Goal: Task Accomplishment & Management: Manage account settings

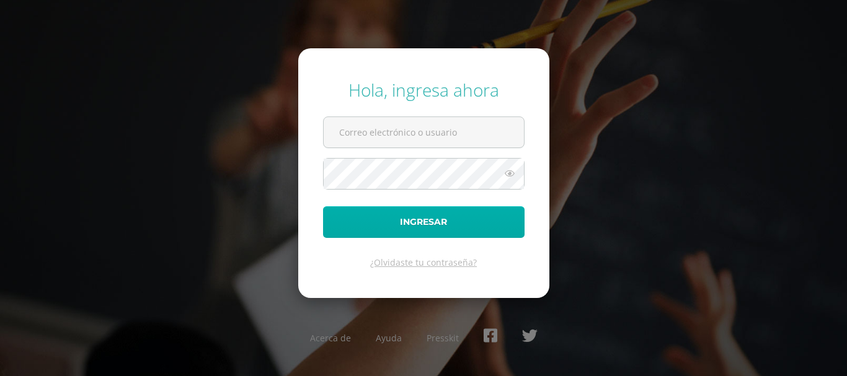
type input "amonterroso@colegiolosalamos.edu.gt"
click at [451, 227] on button "Ingresar" at bounding box center [423, 222] width 201 height 32
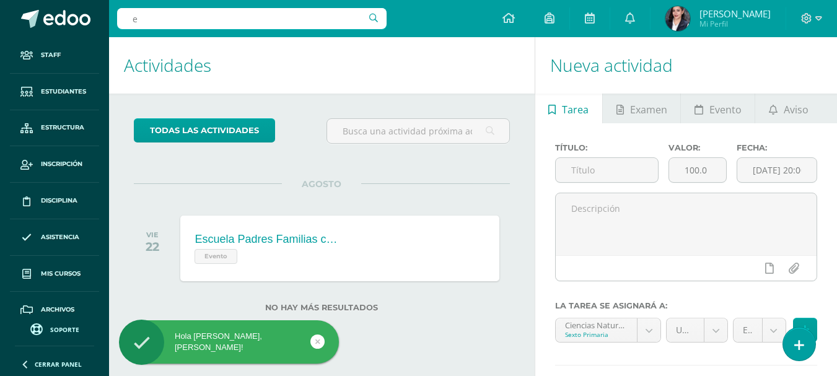
click at [311, 29] on input "e" at bounding box center [252, 18] width 270 height 21
type input "elena"
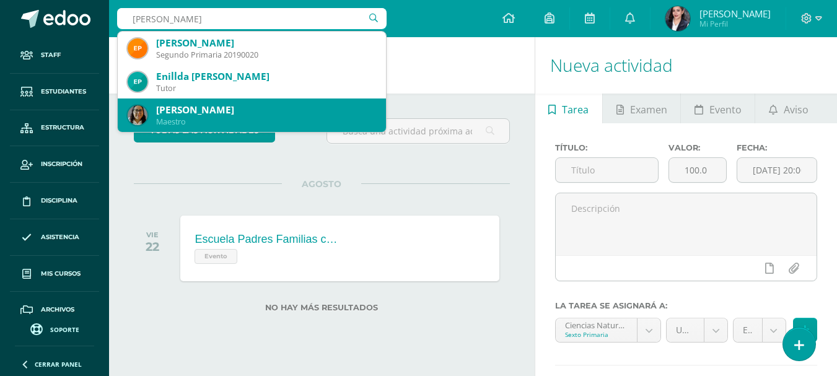
click at [235, 112] on div "Clara Elena Lucero de León" at bounding box center [266, 110] width 220 height 13
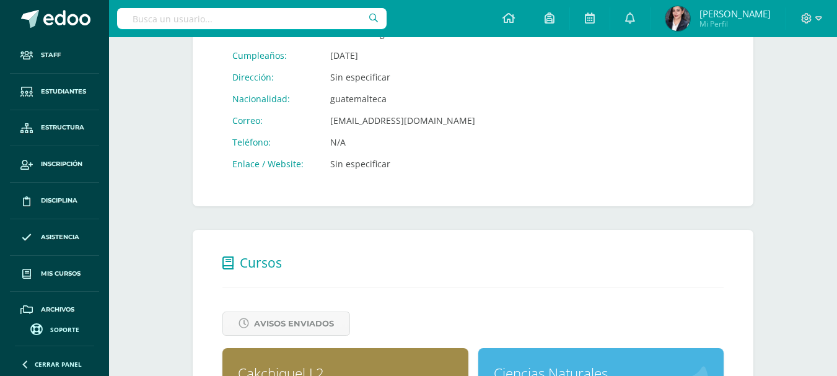
scroll to position [413, 0]
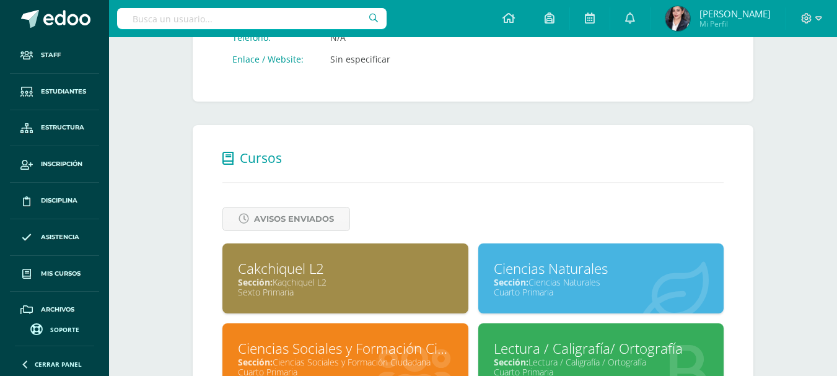
click at [264, 276] on span "Sección:" at bounding box center [255, 282] width 35 height 12
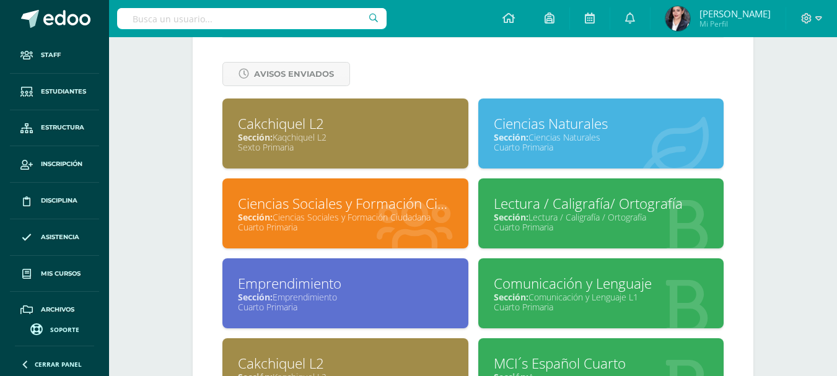
scroll to position [0, 0]
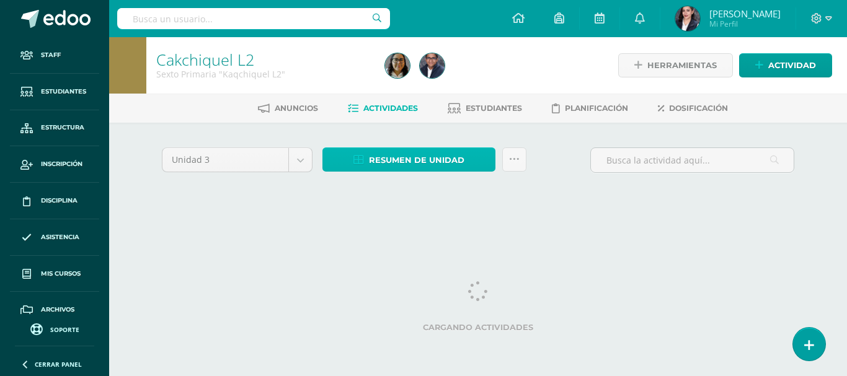
click at [392, 160] on span "Resumen de unidad" at bounding box center [416, 160] width 95 height 23
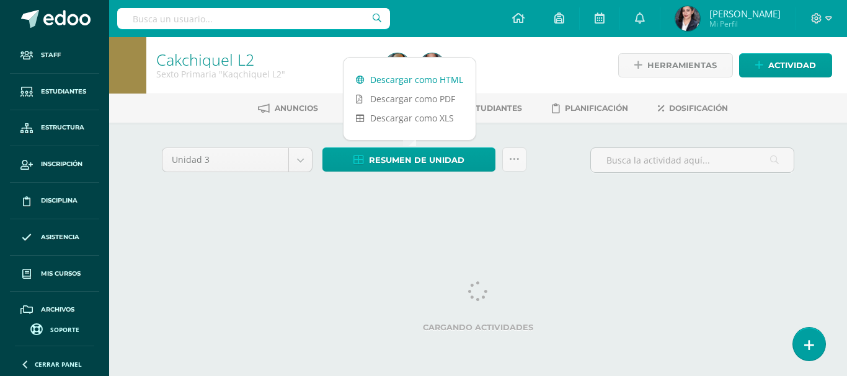
click at [397, 74] on link "Descargar como HTML" at bounding box center [409, 79] width 132 height 19
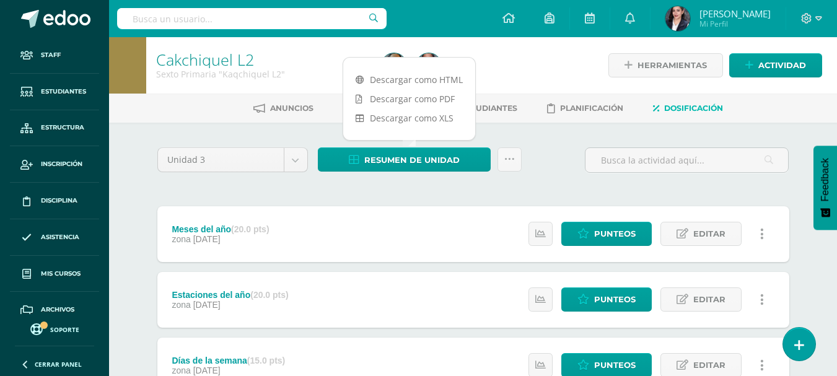
click at [721, 102] on link "Dosificación" at bounding box center [688, 109] width 70 height 20
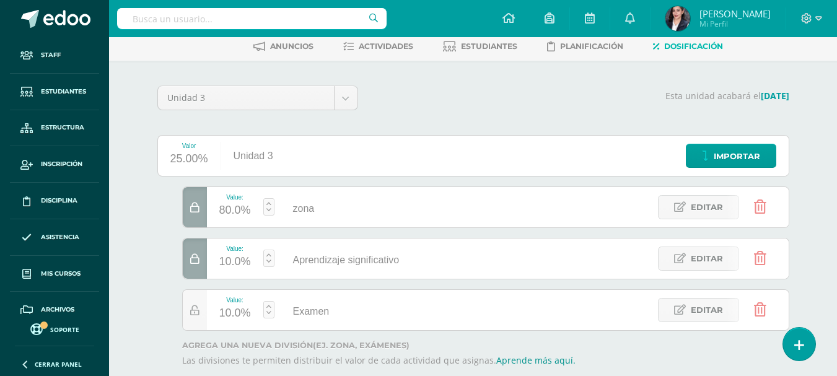
click at [192, 209] on icon at bounding box center [194, 208] width 9 height 11
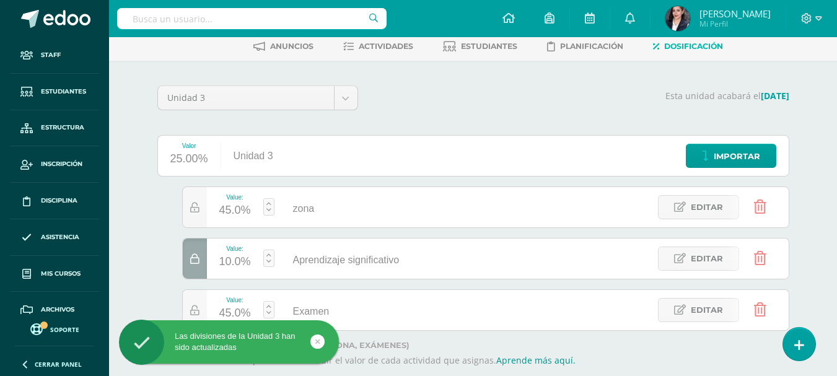
click at [236, 208] on div "45.0%" at bounding box center [235, 211] width 32 height 20
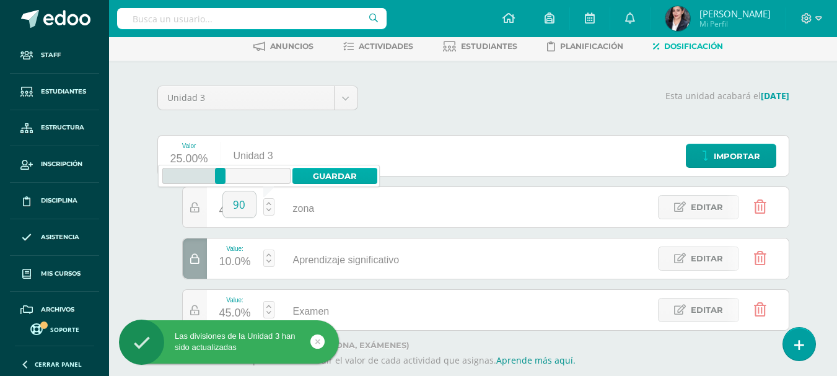
click at [364, 177] on link "Guardar" at bounding box center [335, 176] width 85 height 16
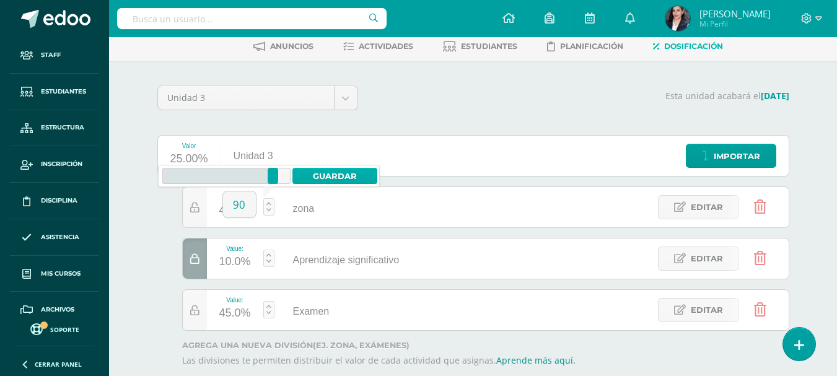
type input "45"
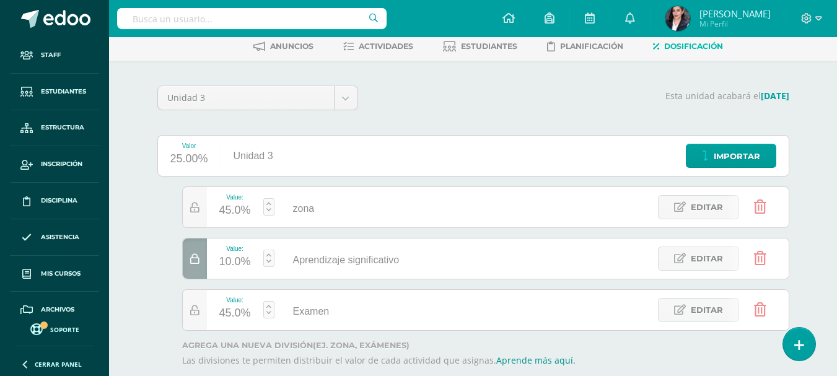
click at [769, 308] on link at bounding box center [761, 310] width 32 height 32
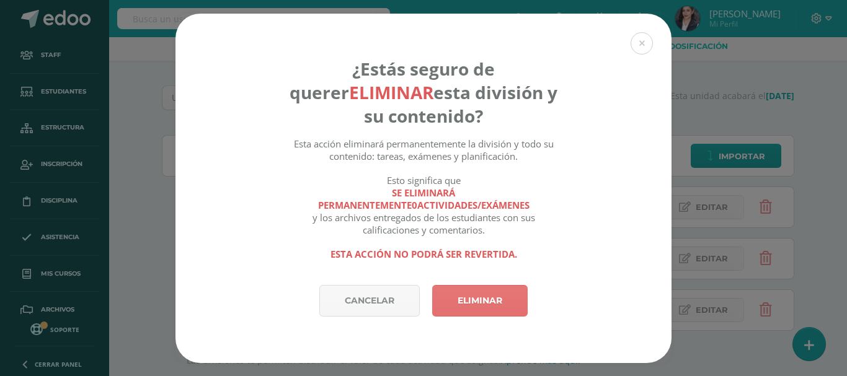
click at [473, 289] on link "Eliminar" at bounding box center [479, 301] width 95 height 32
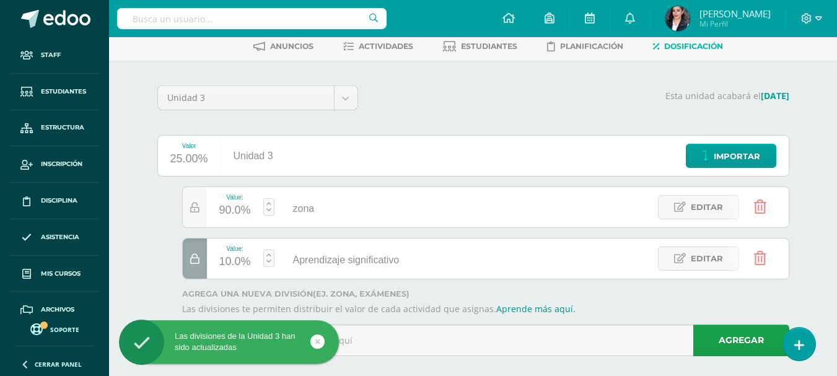
click at [826, 289] on div "Cakchiquel L2 Sexto Primaria "Kaqchiquel L2" Herramientas Detalle de asistencia…" at bounding box center [473, 183] width 728 height 416
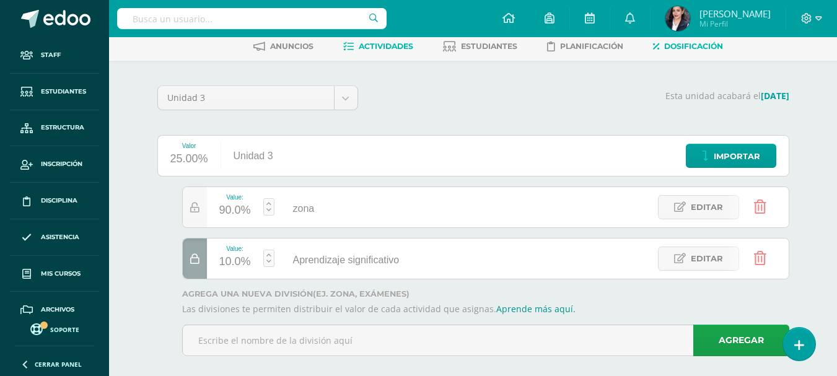
click at [377, 39] on link "Actividades" at bounding box center [378, 47] width 70 height 20
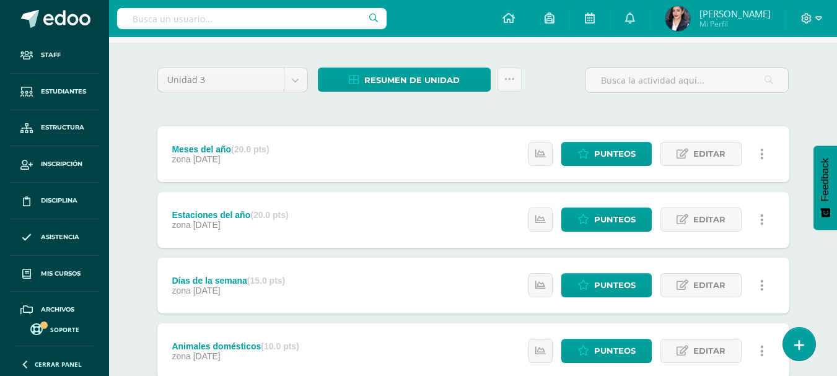
scroll to position [49, 0]
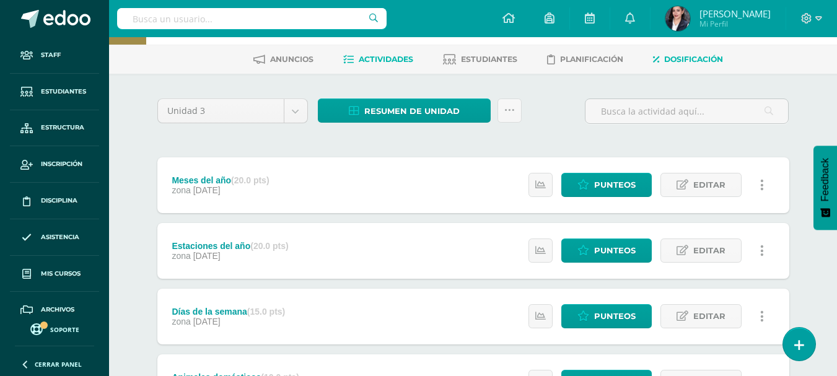
click at [672, 59] on span "Dosificación" at bounding box center [693, 59] width 59 height 9
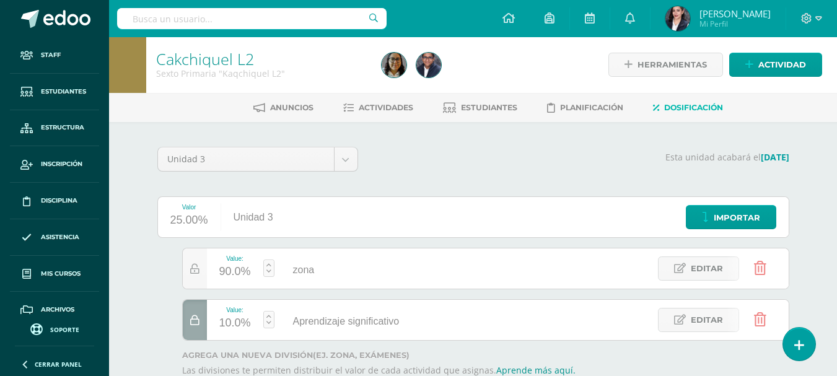
scroll to position [77, 0]
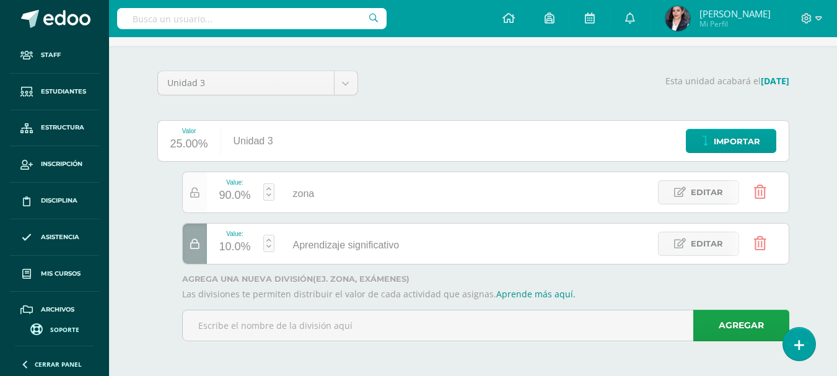
click at [201, 193] on div at bounding box center [195, 192] width 24 height 40
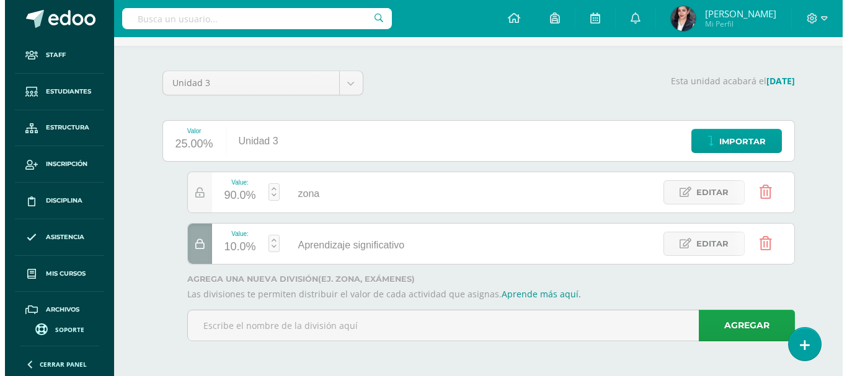
scroll to position [0, 0]
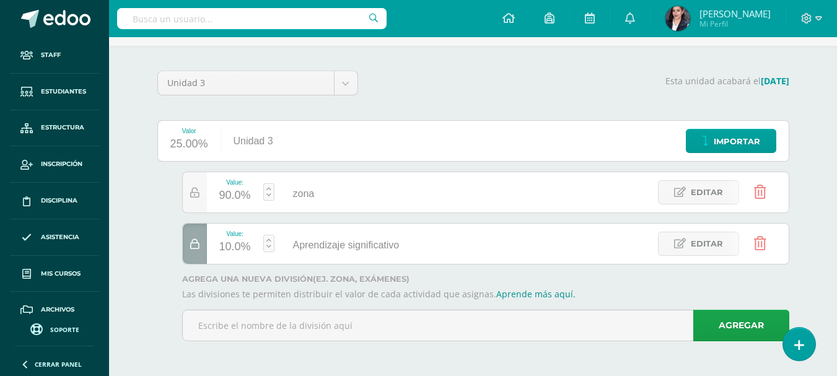
click at [192, 250] on div at bounding box center [195, 244] width 24 height 40
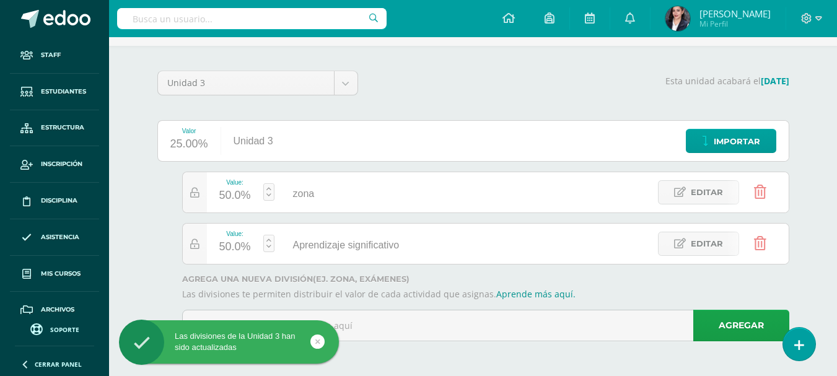
click at [764, 237] on icon at bounding box center [760, 244] width 12 height 14
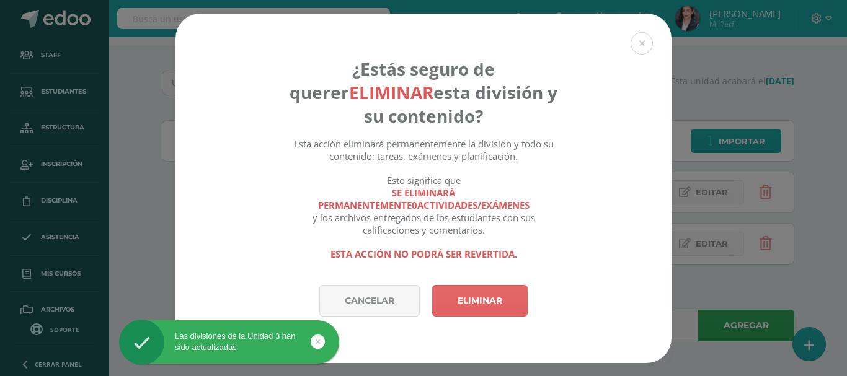
click at [443, 320] on div "Cancelar Eliminar" at bounding box center [423, 324] width 496 height 78
click at [483, 295] on link "Eliminar" at bounding box center [479, 301] width 95 height 32
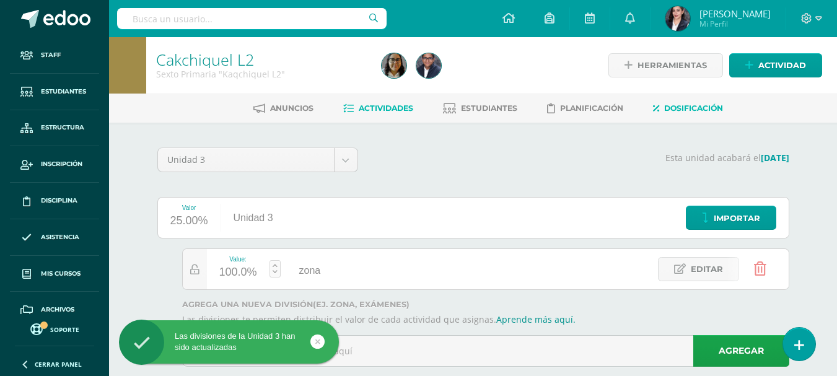
click at [366, 105] on span "Actividades" at bounding box center [386, 108] width 55 height 9
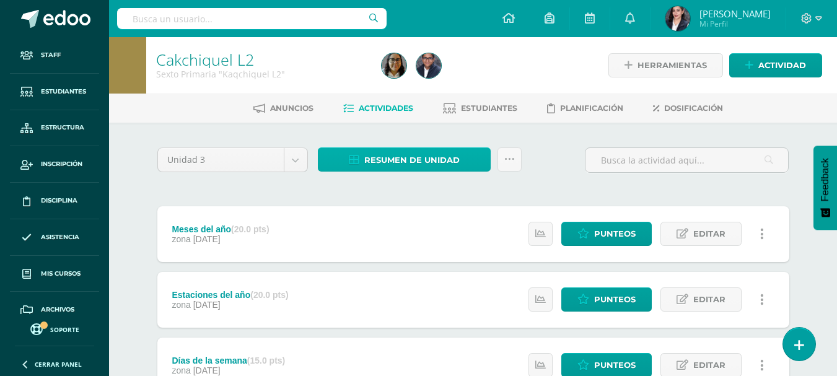
click at [462, 148] on link "Resumen de unidad" at bounding box center [404, 160] width 173 height 24
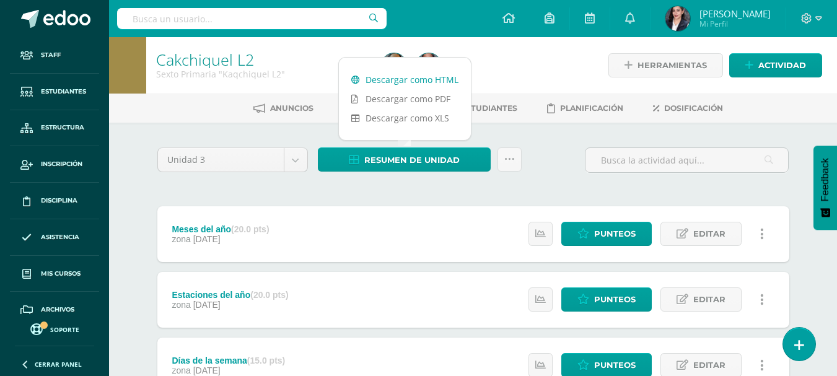
click at [428, 76] on link "Descargar como HTML" at bounding box center [405, 79] width 132 height 19
click at [234, 25] on input "text" at bounding box center [252, 18] width 270 height 21
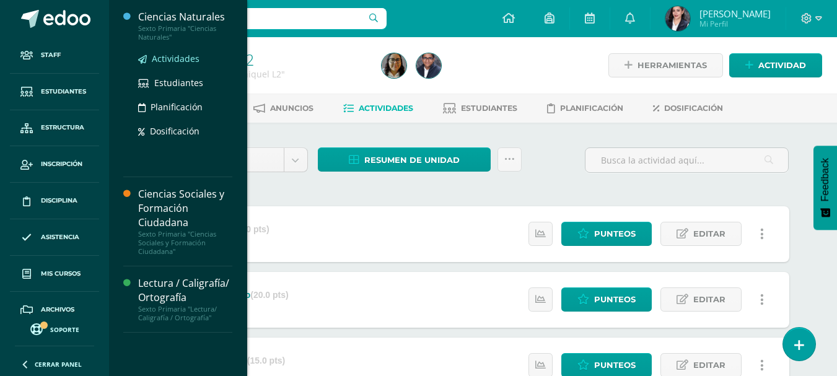
click at [182, 60] on span "Actividades" at bounding box center [176, 59] width 48 height 12
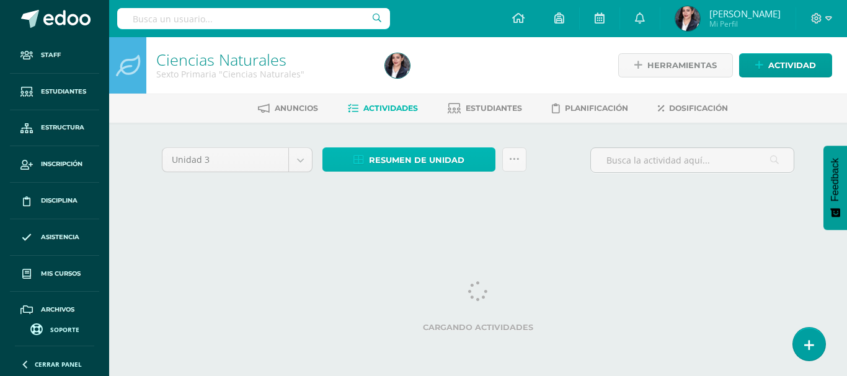
click at [444, 167] on span "Resumen de unidad" at bounding box center [416, 160] width 95 height 23
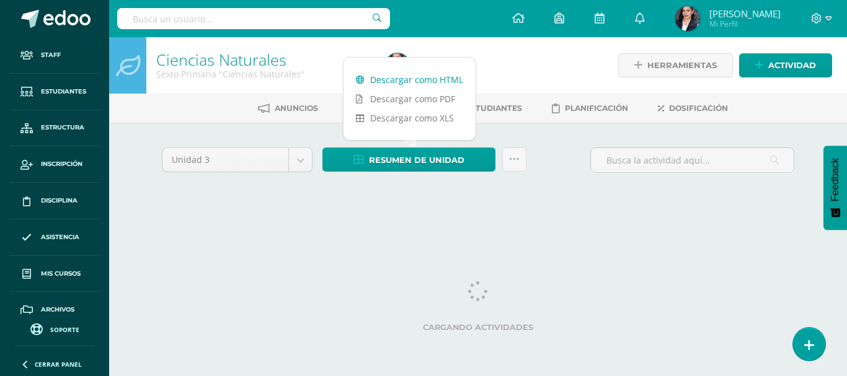
click at [430, 80] on link "Descargar como HTML" at bounding box center [409, 79] width 132 height 19
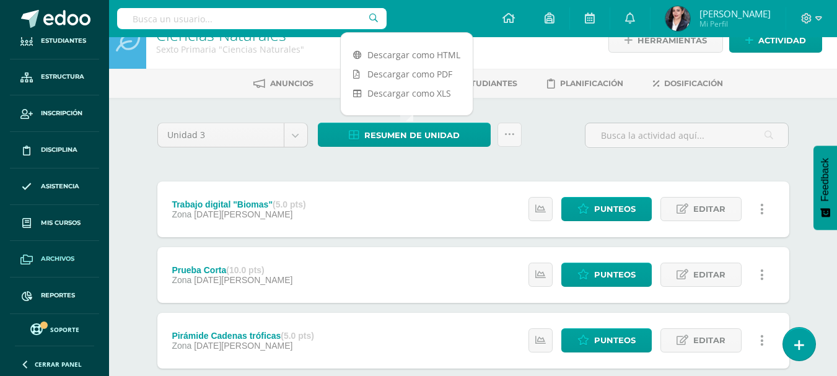
scroll to position [62, 0]
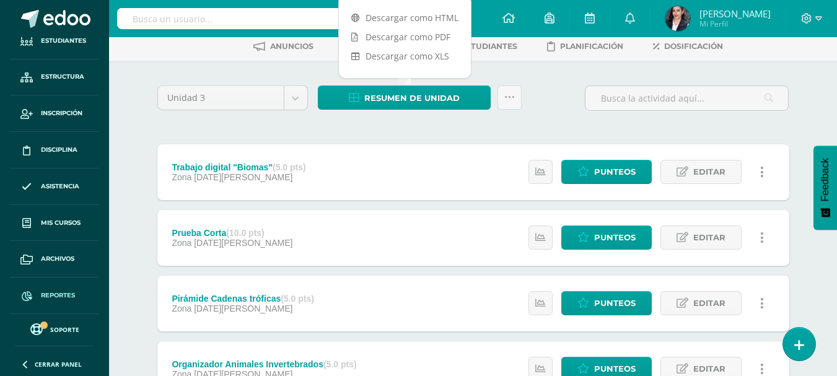
click at [55, 298] on span "Reportes" at bounding box center [58, 296] width 34 height 10
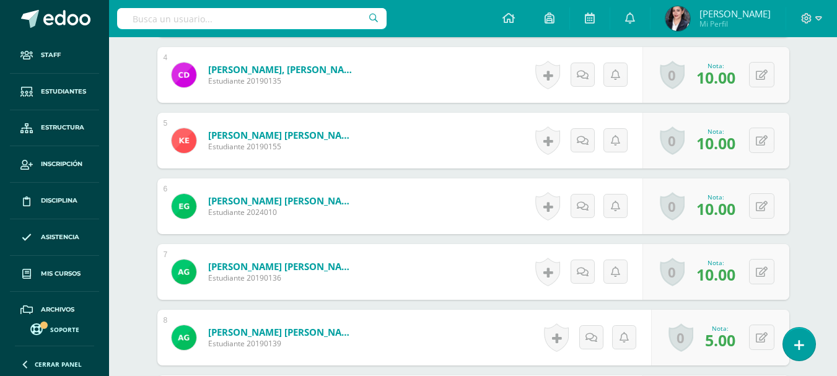
scroll to position [620, 0]
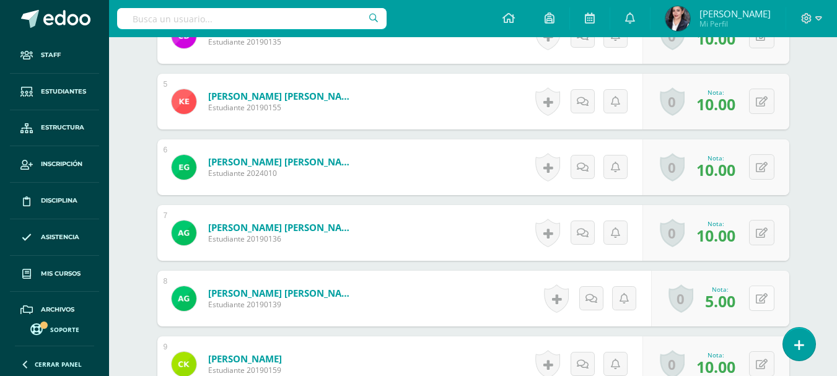
click at [771, 304] on button at bounding box center [761, 298] width 25 height 25
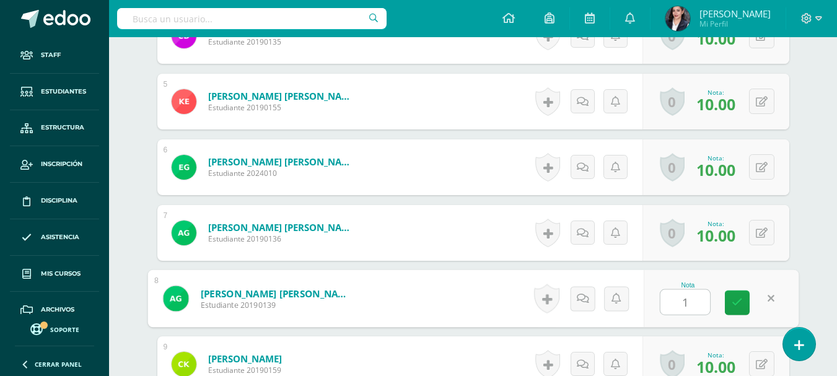
scroll to position [620, 0]
type input "10"
click at [744, 309] on link at bounding box center [737, 302] width 25 height 25
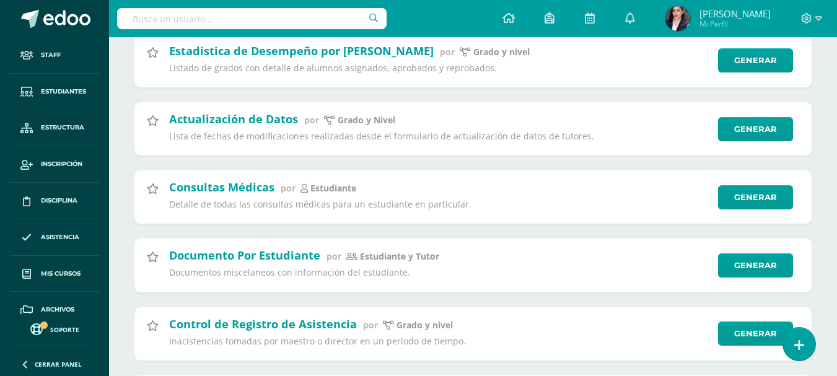
scroll to position [51, 0]
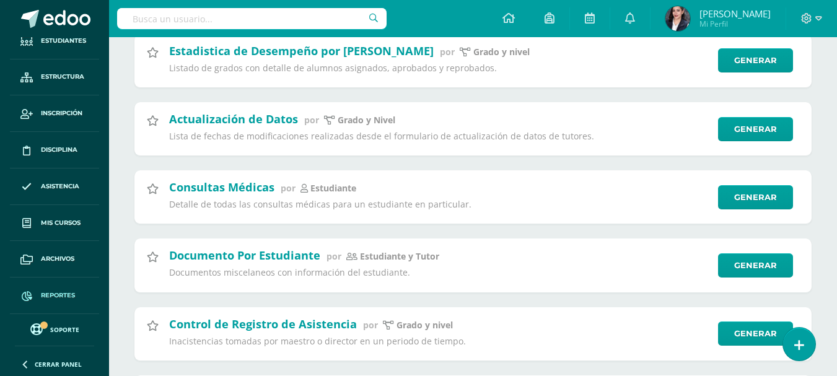
click at [72, 295] on span "Reportes" at bounding box center [58, 296] width 34 height 10
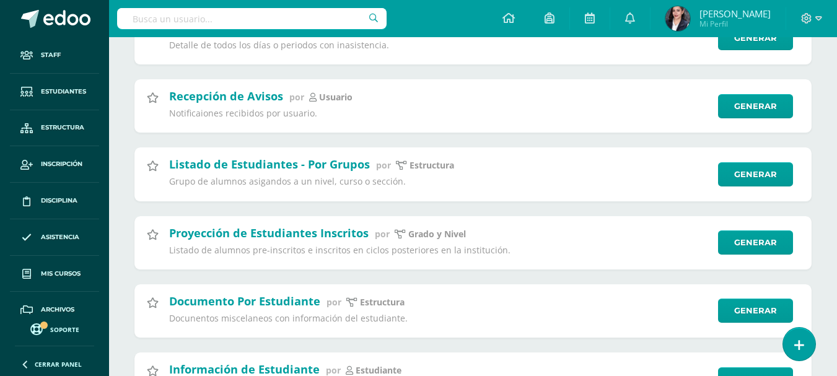
scroll to position [2293, 0]
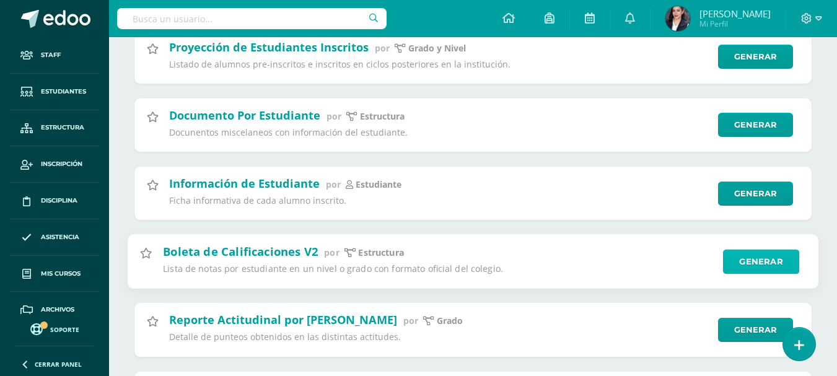
click at [778, 271] on link "Generar" at bounding box center [761, 261] width 76 height 25
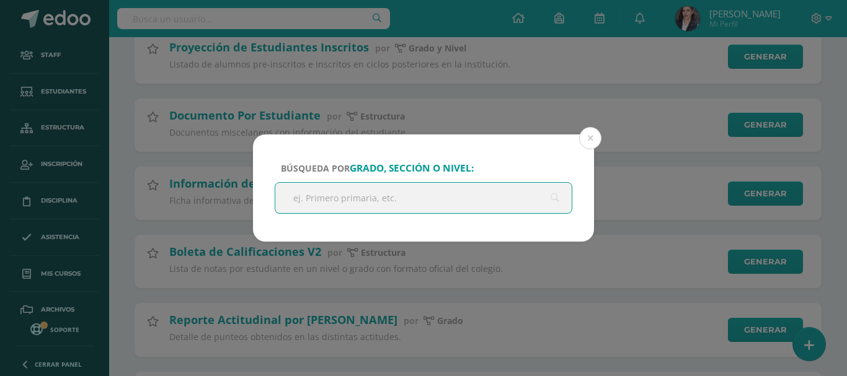
click at [599, 147] on div "Búsqueda por grado, sección o nivel: Cancelar Generar Descargar como HTML Desca…" at bounding box center [423, 188] width 837 height 107
